Goal: Information Seeking & Learning: Learn about a topic

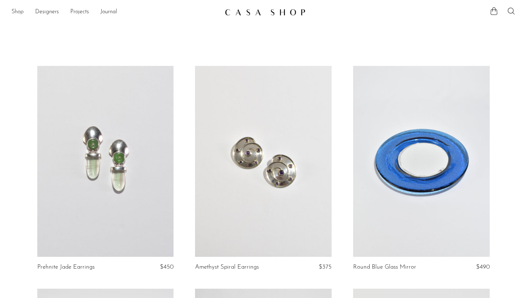
click at [19, 11] on link "Shop" at bounding box center [17, 12] width 12 height 9
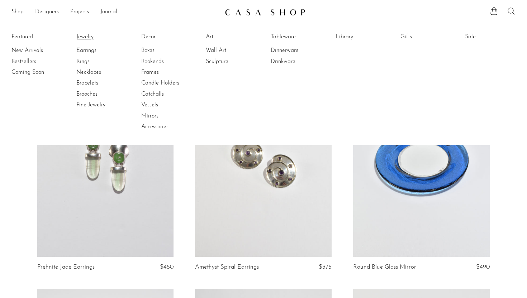
click at [86, 38] on link "Jewelry" at bounding box center [103, 37] width 54 height 8
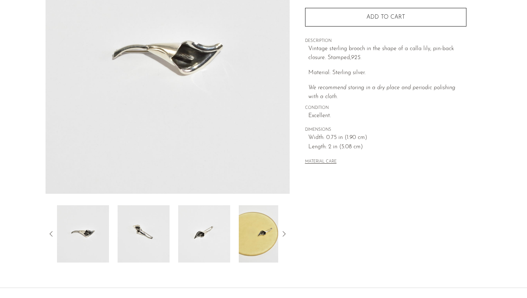
scroll to position [168, 0]
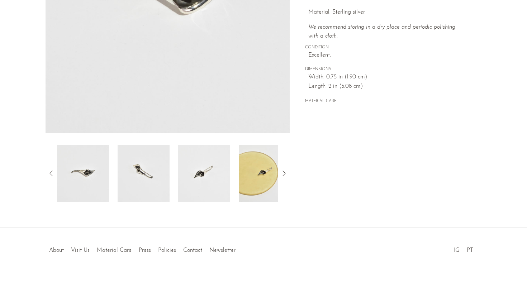
click at [200, 177] on img at bounding box center [204, 173] width 52 height 57
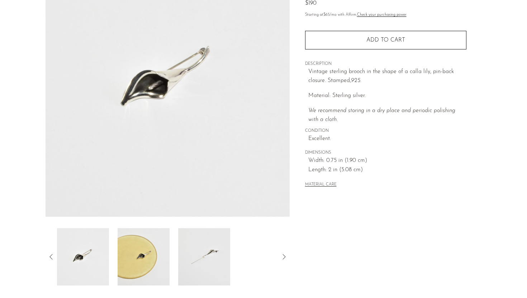
scroll to position [81, 0]
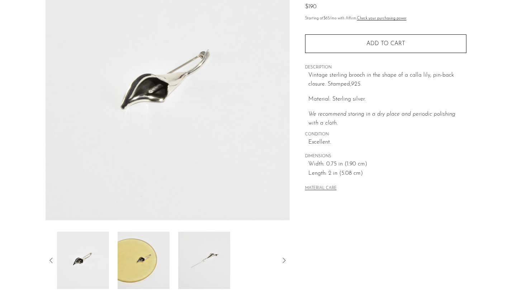
click at [187, 249] on img at bounding box center [204, 260] width 52 height 57
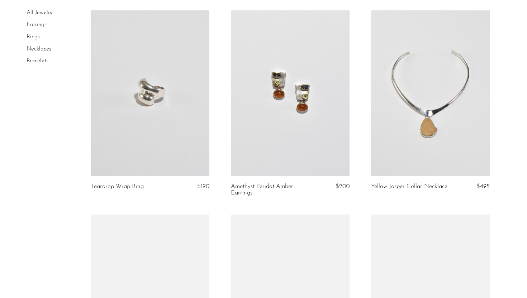
scroll to position [2080, 0]
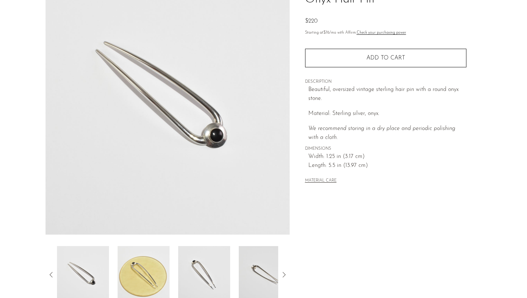
scroll to position [168, 0]
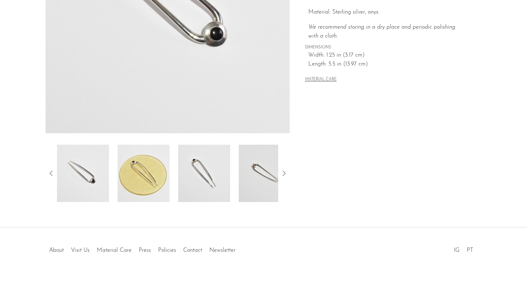
click at [205, 171] on img at bounding box center [204, 173] width 52 height 57
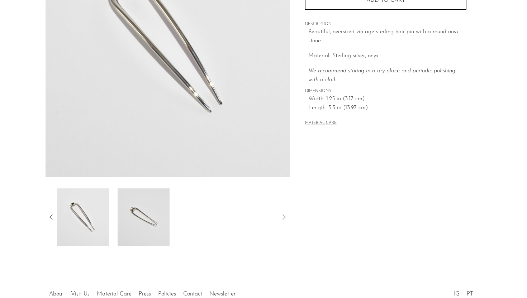
click at [149, 223] on img at bounding box center [144, 217] width 52 height 57
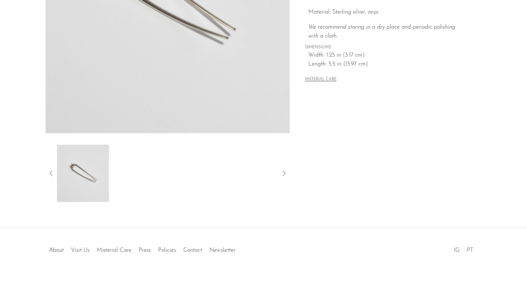
click at [54, 172] on icon at bounding box center [51, 173] width 9 height 9
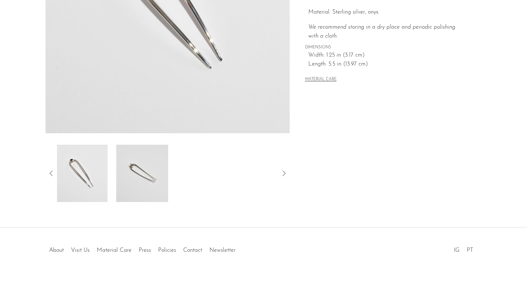
click at [54, 172] on icon at bounding box center [51, 173] width 9 height 9
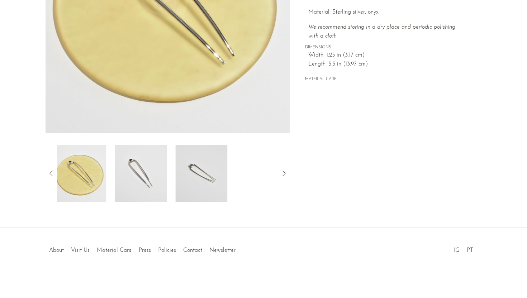
click at [97, 181] on img at bounding box center [80, 173] width 52 height 57
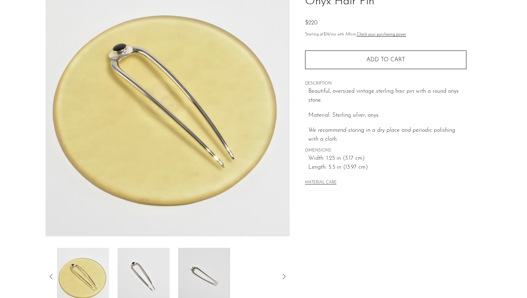
scroll to position [0, 0]
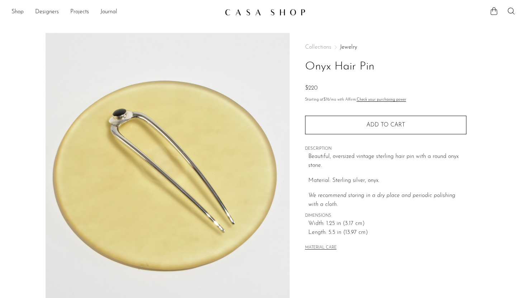
click at [289, 15] on img at bounding box center [265, 12] width 81 height 7
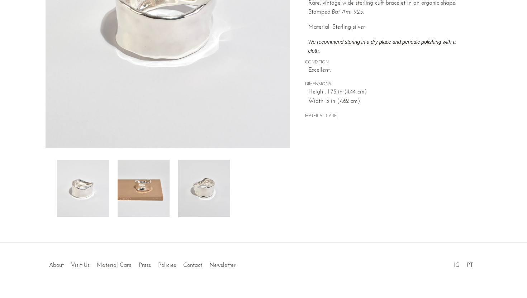
scroll to position [168, 0]
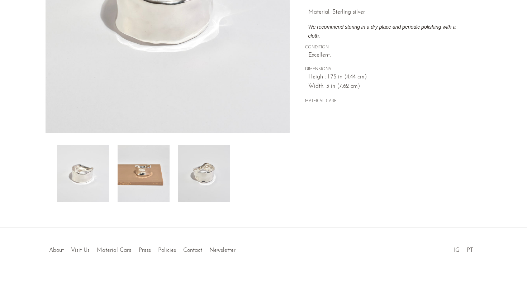
click at [218, 163] on img at bounding box center [204, 173] width 52 height 57
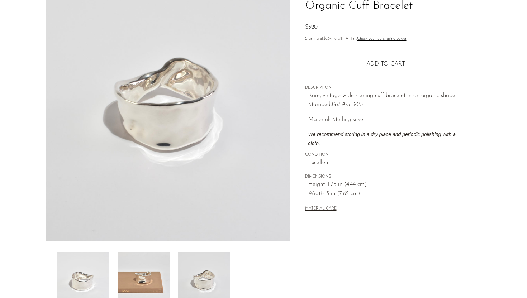
scroll to position [59, 0]
